Goal: Task Accomplishment & Management: Manage account settings

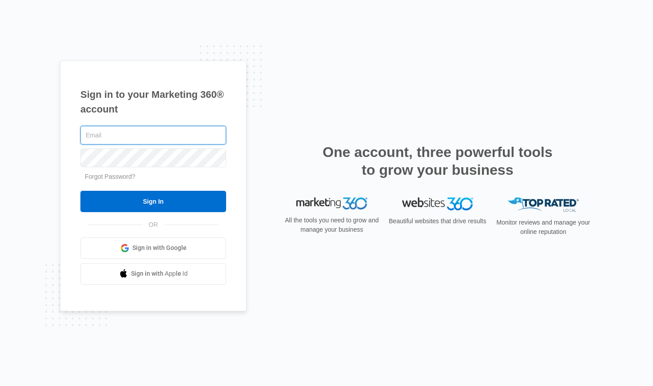
type input "[EMAIL_ADDRESS][DOMAIN_NAME]"
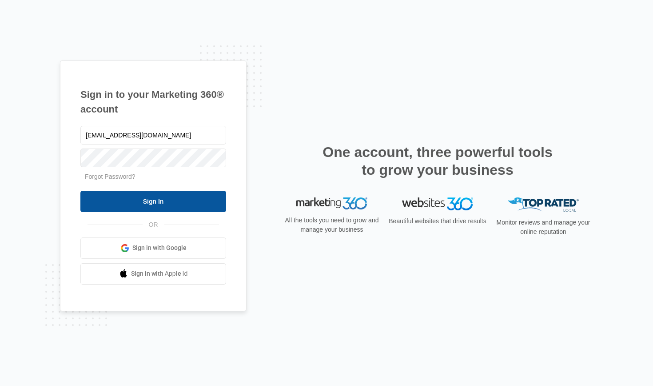
click at [158, 202] on input "Sign In" at bounding box center [153, 201] width 146 height 21
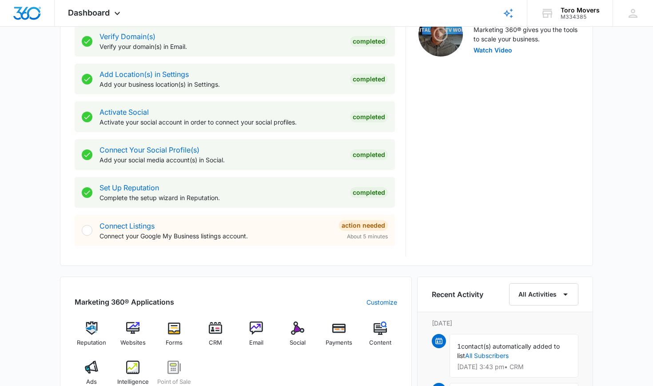
scroll to position [304, 0]
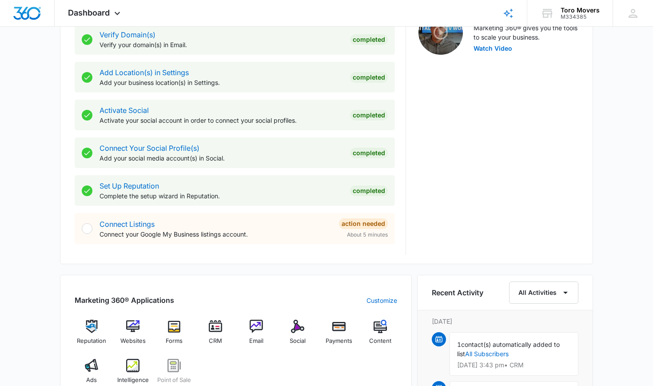
click at [216, 229] on p "Connect your Google My Business listings account." at bounding box center [216, 233] width 232 height 9
click at [121, 228] on link "Connect Listings" at bounding box center [127, 224] width 55 height 9
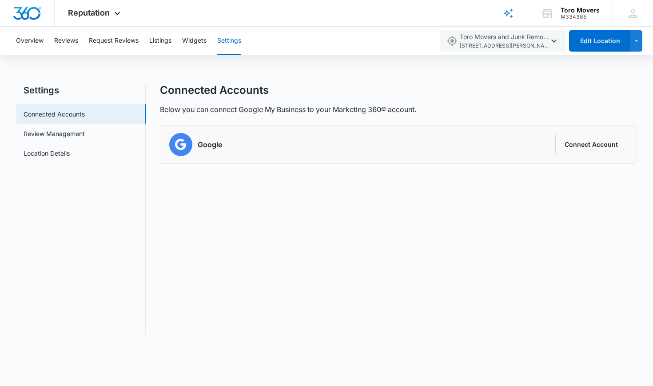
click at [595, 126] on li "Google Connect Account" at bounding box center [398, 144] width 476 height 37
click at [595, 136] on button "Connect Account" at bounding box center [591, 144] width 72 height 21
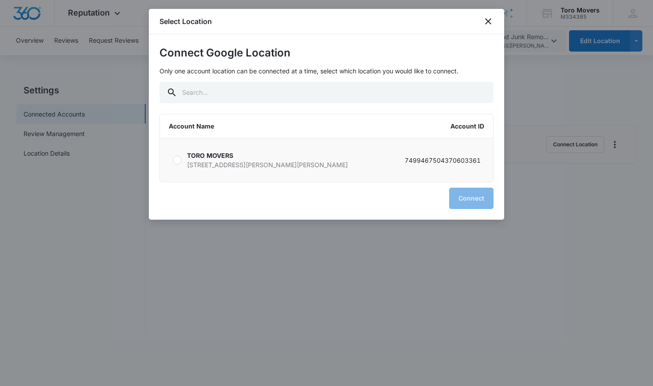
click at [218, 162] on p "1305 Morgan Stanley Av, Winter Park FL 32789" at bounding box center [267, 164] width 161 height 9
click at [173, 160] on input "TORO MOVERS 1305 Morgan Stanley Av, Winter Park FL 32789 7499467504370603361" at bounding box center [172, 160] width 0 height 0
radio input "true"
click at [474, 195] on button "Connect" at bounding box center [471, 198] width 44 height 21
click at [470, 200] on button "Connect" at bounding box center [471, 198] width 44 height 21
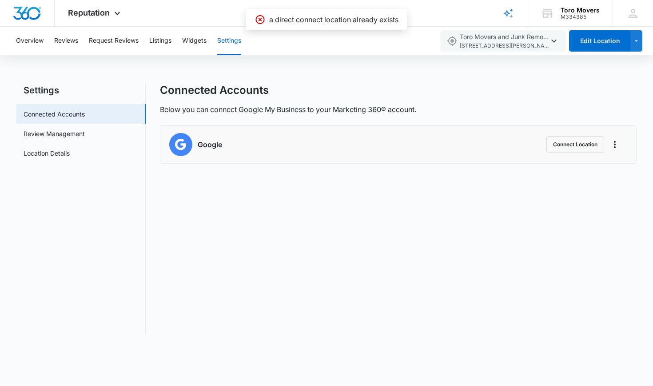
click at [316, 243] on div "Connected Accounts Below you can connect Google My Business to your Marketing 3…" at bounding box center [398, 209] width 477 height 251
click at [43, 109] on link "Connected Accounts" at bounding box center [54, 113] width 61 height 9
click at [109, 18] on div "Reputation Apps Reputation Websites Forms CRM Email Social Payments POS Content…" at bounding box center [95, 13] width 81 height 26
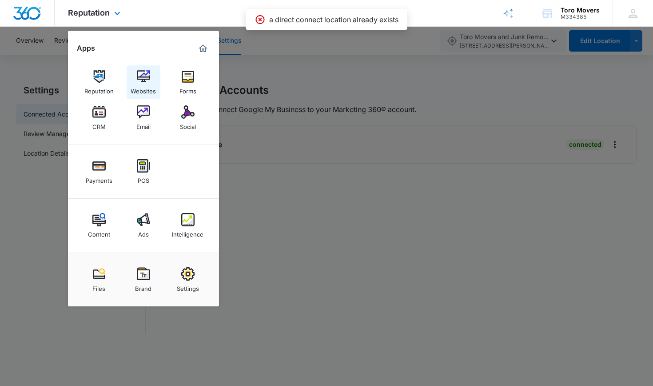
click at [142, 82] on img at bounding box center [143, 76] width 13 height 13
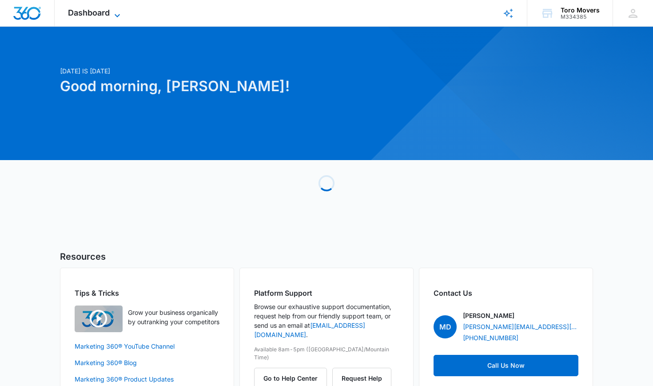
click at [105, 11] on span "Dashboard" at bounding box center [89, 12] width 42 height 9
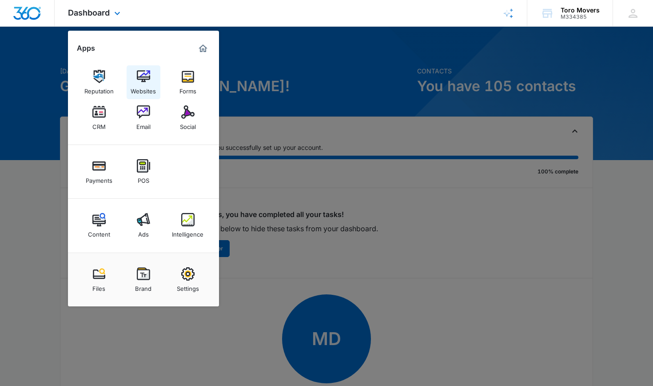
click at [154, 75] on link "Websites" at bounding box center [144, 82] width 34 height 34
